Goal: Find specific page/section: Find specific page/section

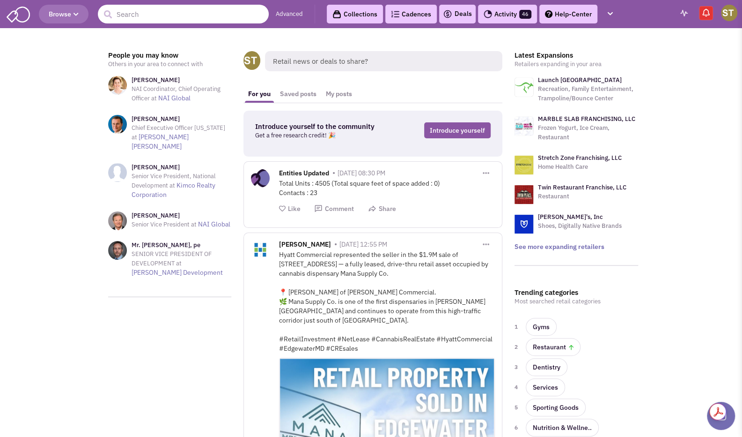
click at [188, 18] on input "text" at bounding box center [183, 14] width 171 height 19
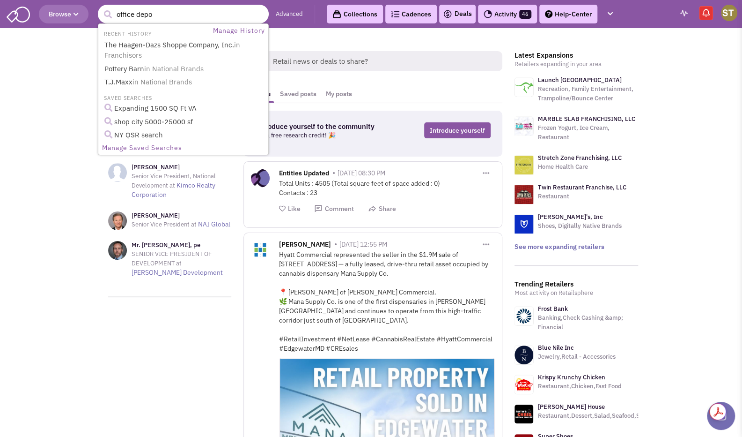
type input "office depot"
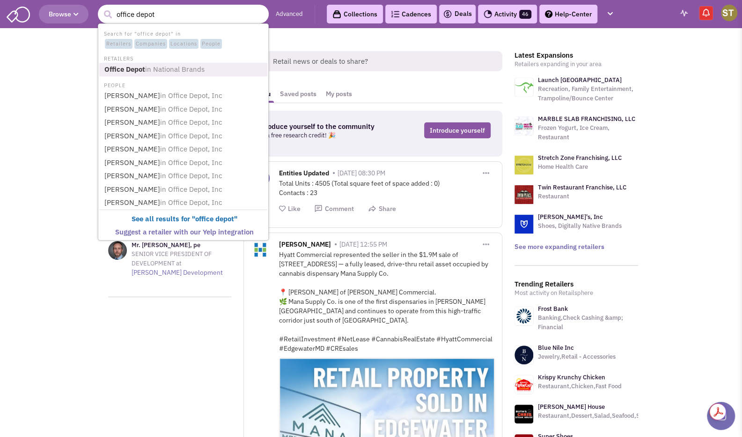
click at [138, 67] on b "Office Depot" at bounding box center [124, 69] width 41 height 9
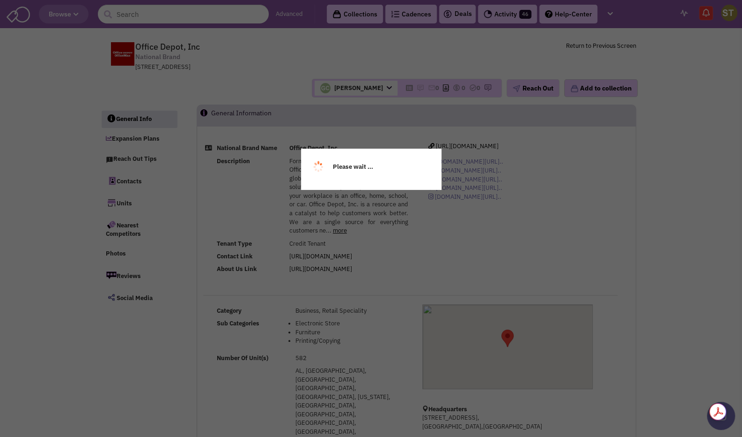
select select
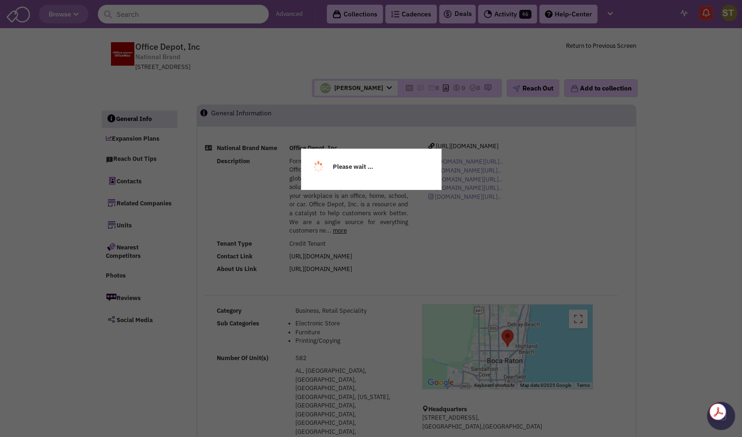
select select
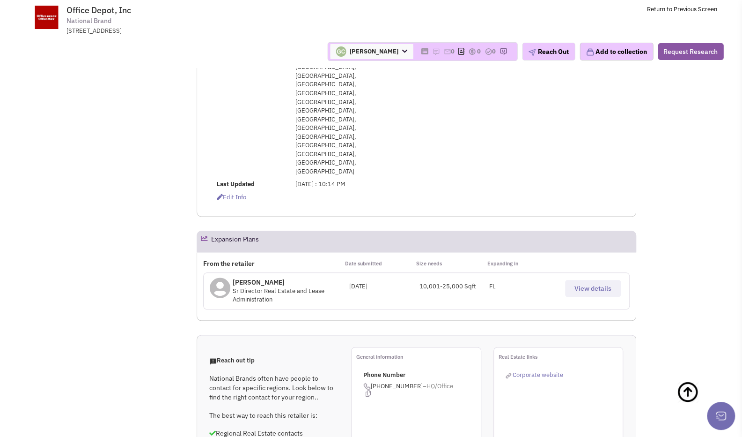
scroll to position [523, 0]
select select "1"
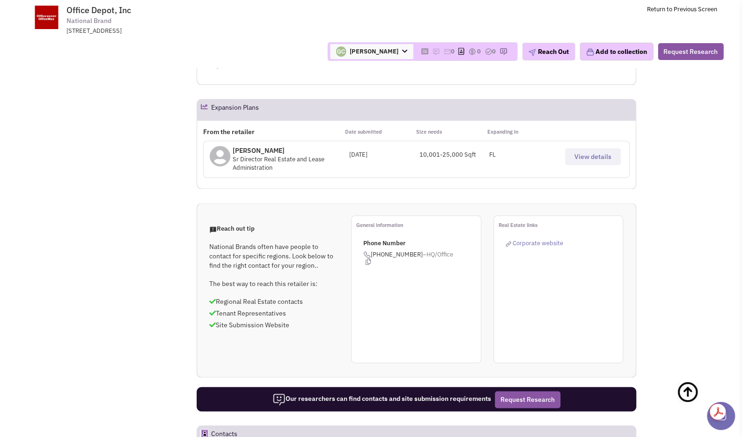
scroll to position [648, 0]
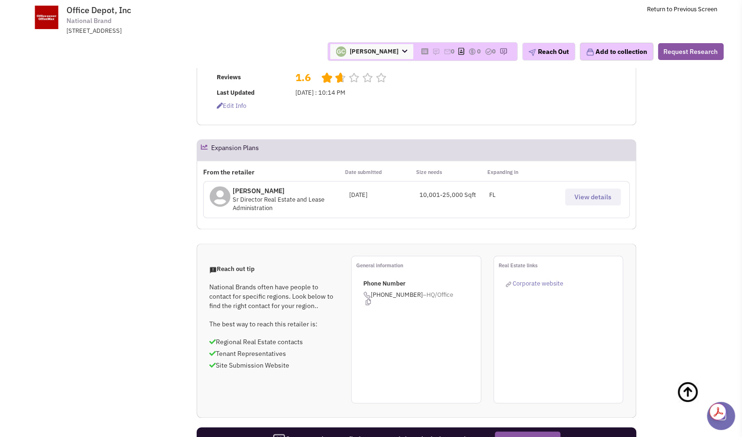
scroll to position [618, 0]
